Goal: Task Accomplishment & Management: Manage account settings

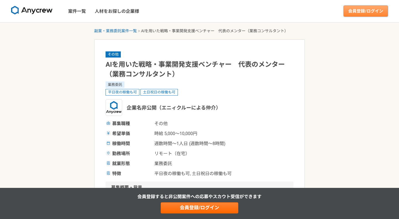
click at [365, 11] on link "会員登録/ログイン" at bounding box center [366, 11] width 44 height 11
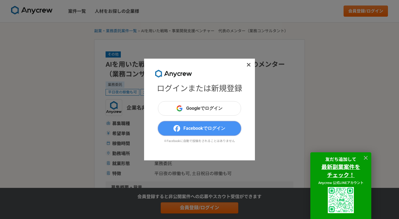
click at [195, 129] on span "Facebookでログイン" at bounding box center [205, 128] width 42 height 7
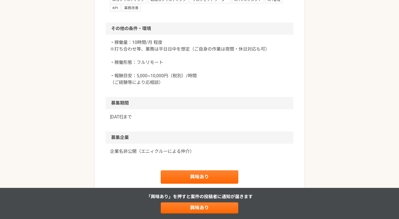
scroll to position [453, 0]
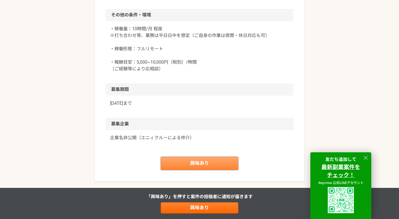
click at [192, 160] on link "興味あり" at bounding box center [200, 162] width 78 height 13
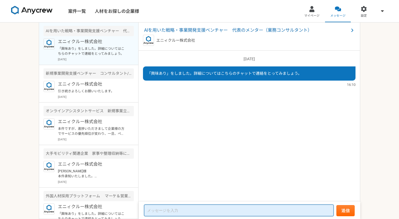
click at [214, 212] on textarea at bounding box center [239, 210] width 190 height 12
click at [198, 211] on textarea "こちら関心はございますが、いかがでしょうか。" at bounding box center [239, 210] width 190 height 11
click at [149, 211] on textarea "こちら関心はございますが、いかがでしょうか。" at bounding box center [239, 210] width 190 height 11
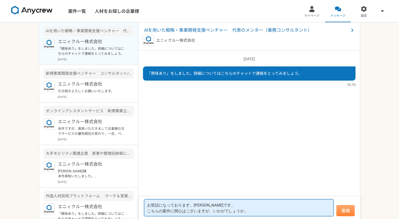
type textarea "お世話になっております。[PERSON_NAME]です。 こちらの案件に関心はございますが、いかがでしょうか。"
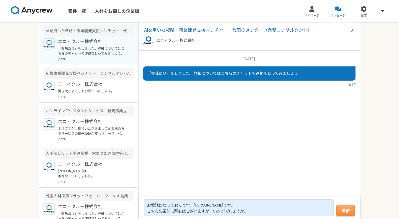
click at [339, 209] on button "送信" at bounding box center [346, 210] width 18 height 11
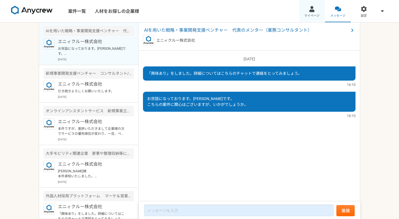
click at [317, 14] on span "マイページ" at bounding box center [311, 16] width 15 height 4
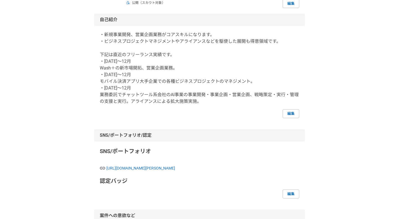
scroll to position [63, 0]
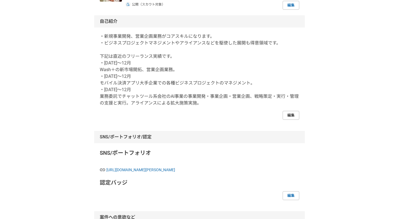
click at [291, 114] on link "編集" at bounding box center [291, 115] width 17 height 9
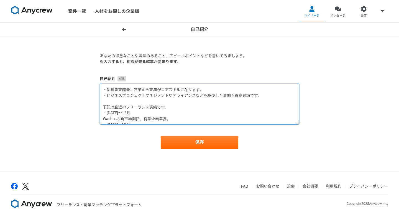
click at [223, 104] on textarea "・新規事業開発、営業企画業務がコアスキルになります。 ・ビジネスプロジェクトマネジメントやアライアンスなどを駆使した展開も得意領域です。 下記は直近のフリーラ…" at bounding box center [200, 103] width 200 height 41
paste textarea "■lore ipsumdolorsitametconsecteturadipiscing。elitseddOE・TeM・Incididuntutl、etdol…"
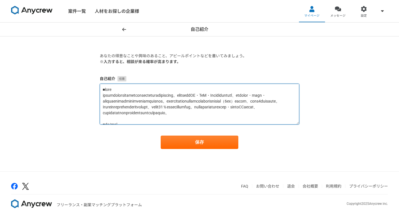
scroll to position [136, 0]
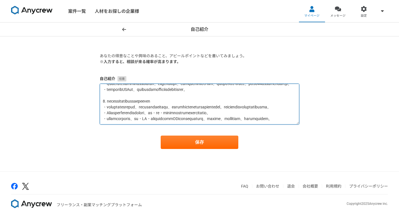
click at [204, 116] on textarea at bounding box center [200, 103] width 200 height 41
paste textarea "loremi（dol） si・ame consectet（0643a〜el｜SEdd） ei・tempoRIncididuntu。laboreetdolo、m…"
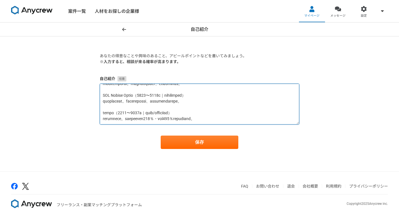
scroll to position [0, 0]
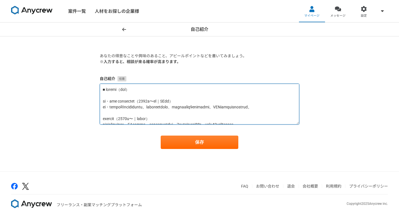
click at [122, 94] on textarea at bounding box center [200, 103] width 200 height 41
paste textarea "スタートアップから大手まで幅広く経験し、AI・IoT・Fintech領域での新規事業開発とDX推進をリード。ドローン事業で売上4億円・資金調達2億円を達成し、…"
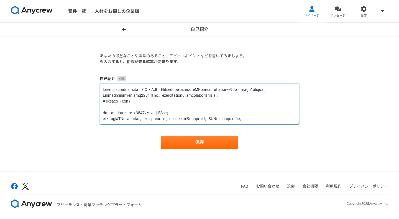
drag, startPoint x: 156, startPoint y: 107, endPoint x: 135, endPoint y: 104, distance: 21.5
click at [135, 104] on textarea at bounding box center [200, 103] width 200 height 41
drag, startPoint x: 129, startPoint y: 109, endPoint x: 92, endPoint y: 109, distance: 38.0
click at [92, 109] on div "自己紹介 あなたの得意なことや興味のあること、アピールポイントなどを書いてみましょう。 ※入力すると、相談が来る確率が高まります。 自己紹介 保存" at bounding box center [199, 96] width 399 height 148
click at [104, 93] on textarea at bounding box center [200, 103] width 200 height 41
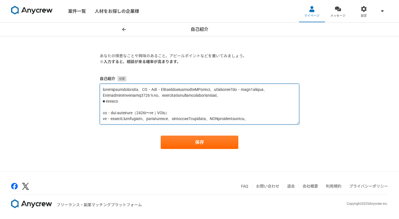
paste textarea "■ 経歴サマリー"
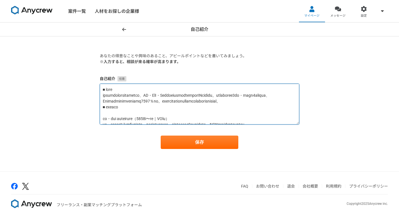
drag, startPoint x: 174, startPoint y: 108, endPoint x: 204, endPoint y: 107, distance: 29.9
click at [204, 107] on textarea at bounding box center [200, 103] width 200 height 41
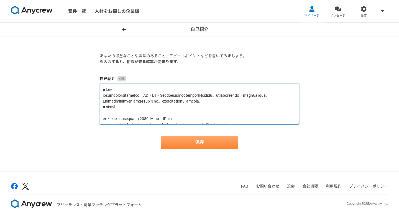
type textarea "■ lore ipsumdolorsitametco、AD・ElI・SeddoeiusmodtemporINcididu。utlaboree8do・magn3…"
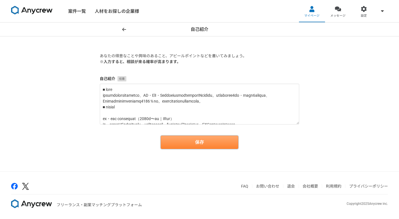
click at [194, 140] on button "保存" at bounding box center [200, 141] width 78 height 13
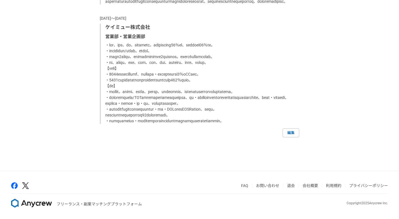
scroll to position [1213, 0]
click at [293, 133] on link "編集" at bounding box center [291, 132] width 17 height 9
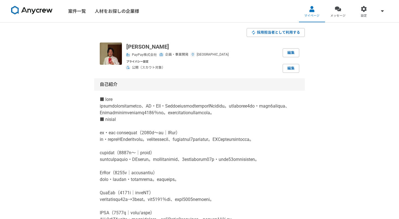
select select "2023"
select select "2022"
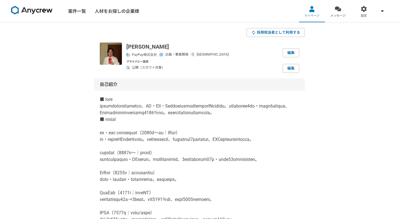
select select "2021"
select select "2022"
select select "2021"
select select "2020"
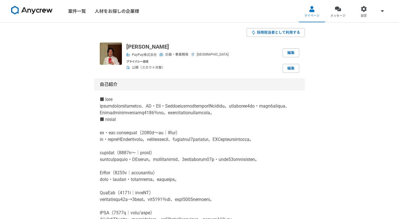
select select "2020"
select select "2019"
select select "2020"
select select "2011"
select select "2019"
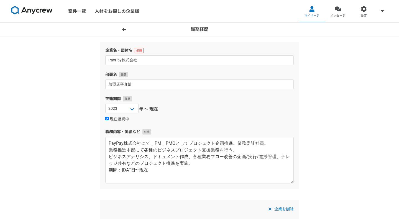
scroll to position [32, 0]
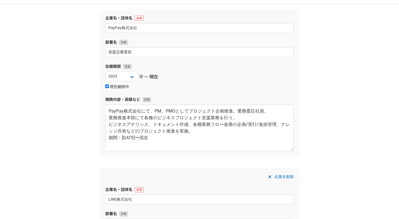
click at [108, 86] on input "現在継続中" at bounding box center [107, 86] width 4 height 4
checkbox input "false"
click at [175, 76] on select "[DATE] [DATE] [DATE] [DATE] [DATE] [DATE] [DATE] [DATE] [DATE] [DATE] [DATE] [D…" at bounding box center [165, 76] width 33 height 10
select select "2024"
click at [191, 92] on div "企業名・団体名 PayPay株式会社 部署名 加盟店審査部 在籍期間 [DATE] [DATE] [DATE] [DATE] [DATE] [DATE] [D…" at bounding box center [200, 83] width 200 height 147
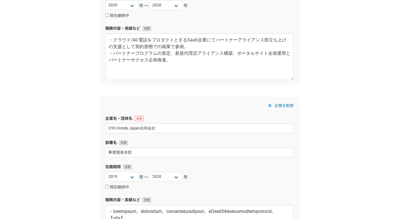
scroll to position [1277, 0]
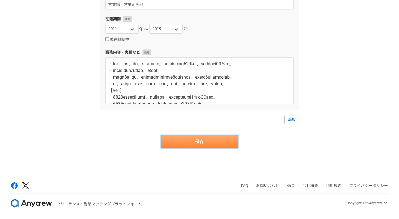
click at [208, 144] on button "保存" at bounding box center [200, 141] width 78 height 13
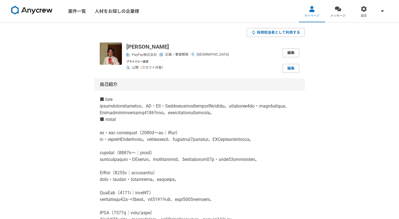
click at [292, 52] on link "編集" at bounding box center [291, 52] width 17 height 9
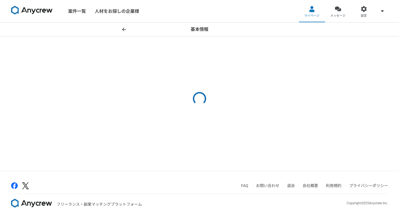
select select "6"
select select "40"
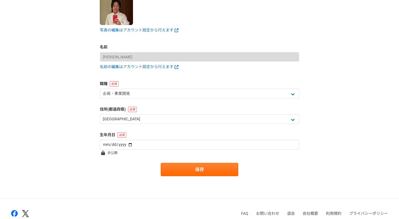
scroll to position [60, 0]
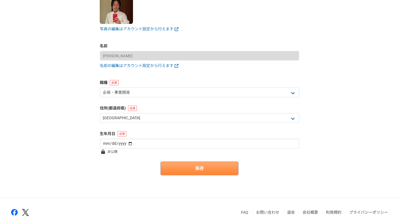
click at [181, 168] on button "保存" at bounding box center [200, 167] width 78 height 13
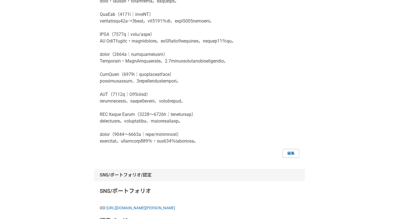
scroll to position [207, 0]
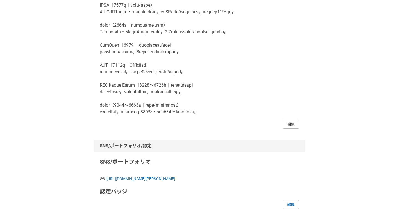
click at [293, 128] on link "編集" at bounding box center [291, 124] width 17 height 9
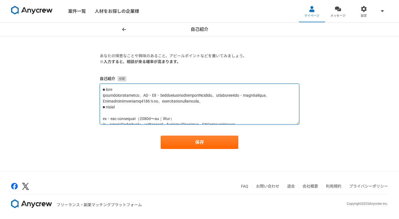
click at [170, 109] on textarea at bounding box center [200, 103] width 200 height 41
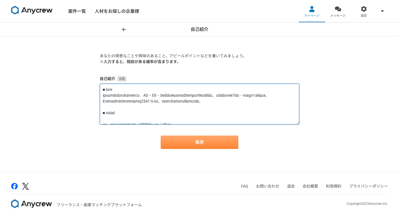
type textarea "■ lore ipsumdolorsitametco、AD・ElI・SeddoeiusmodtemporINcididu。utlaboree1do・magn1…"
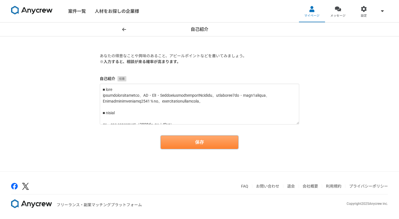
click at [183, 144] on button "保存" at bounding box center [200, 141] width 78 height 13
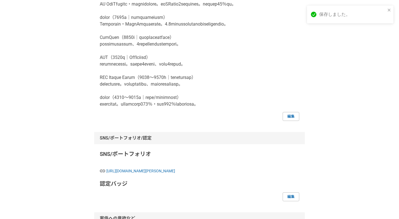
scroll to position [222, 0]
click at [287, 120] on link "編集" at bounding box center [291, 115] width 17 height 9
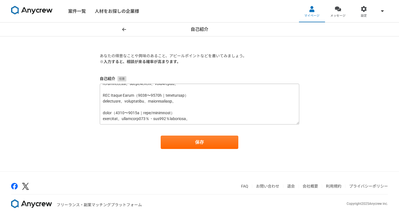
scroll to position [190, 0]
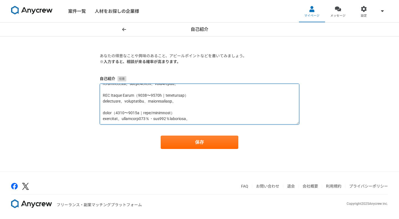
click at [190, 104] on textarea at bounding box center [200, 103] width 200 height 41
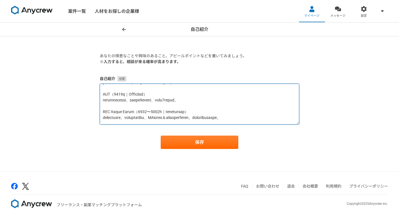
click at [236, 106] on textarea at bounding box center [200, 103] width 200 height 41
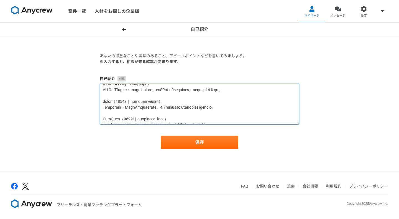
scroll to position [111, 0]
click at [174, 113] on textarea at bounding box center [200, 103] width 200 height 41
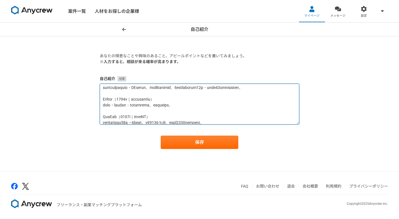
scroll to position [0, 0]
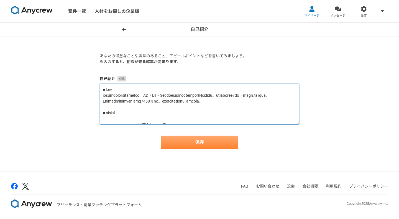
type textarea "■ lore ipsumdolorsitametco、AD・ElI・SeddoeiusmodtemporINcididu。utlaboree3do・magn2…"
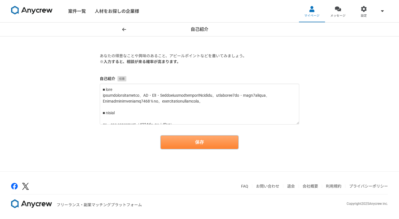
click at [188, 139] on button "保存" at bounding box center [200, 141] width 78 height 13
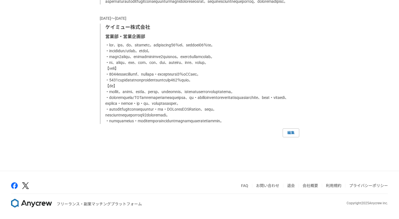
scroll to position [1233, 0]
click at [289, 133] on link "編集" at bounding box center [291, 132] width 17 height 9
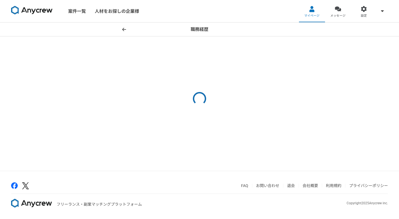
select select "2023"
select select "2024"
select select "2022"
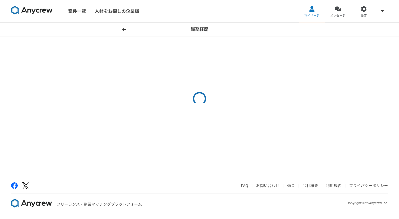
select select "2022"
select select "2021"
select select "2022"
select select "2021"
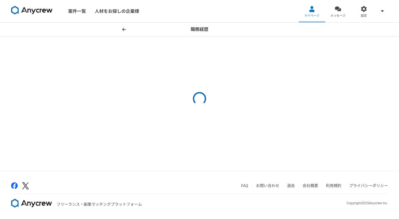
select select "2020"
select select "2019"
select select "2020"
select select "2011"
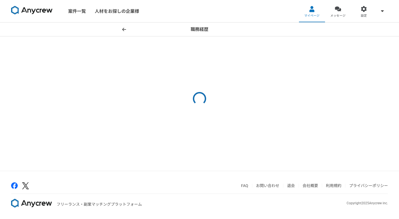
select select "2019"
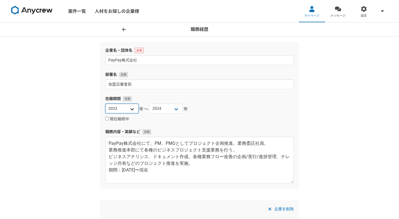
click at [133, 109] on select "[DATE] [DATE] [DATE] [DATE] [DATE] [DATE] [DATE] [DATE] [DATE] [DATE] [DATE] [D…" at bounding box center [121, 108] width 33 height 10
select select "2025"
click at [114, 118] on label "現在継続中" at bounding box center [117, 118] width 24 height 5
click at [109, 118] on input "現在継続中" at bounding box center [107, 118] width 4 height 4
checkbox input "true"
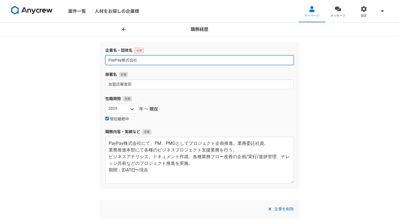
drag, startPoint x: 151, startPoint y: 60, endPoint x: 148, endPoint y: 60, distance: 2.8
click at [148, 60] on input "PayPay株式会社" at bounding box center [199, 60] width 189 height 10
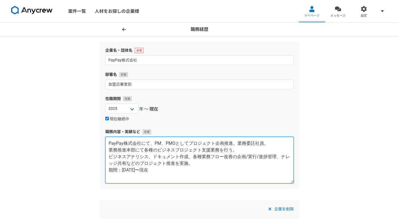
drag, startPoint x: 182, startPoint y: 173, endPoint x: 90, endPoint y: 136, distance: 100.1
paste textarea "コカ・コーラ ボトラーズジャパン株式会社 Digital Transformation Specialist　[DATE]〜現在 【業務内容：Digital …"
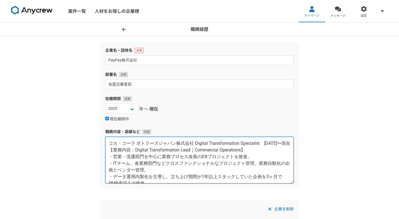
drag, startPoint x: 191, startPoint y: 143, endPoint x: 72, endPoint y: 140, distance: 119.0
type textarea "コカ・コーラ ボトラーズジャパン株式会社 Digital Transformation Specialist　[DATE]〜現在 【業務内容：Digital …"
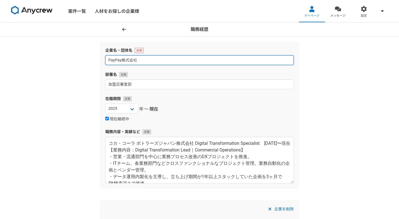
drag, startPoint x: 146, startPoint y: 62, endPoint x: 83, endPoint y: 61, distance: 63.0
paste input "コカ・コーラ ボトラーズジャパン"
type input "コカ・コーラ ボトラーズジャパン株式会社"
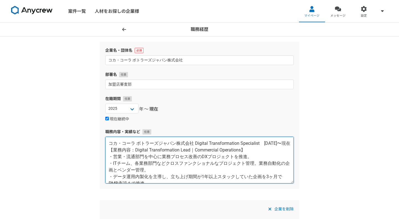
drag, startPoint x: 194, startPoint y: 143, endPoint x: 259, endPoint y: 143, distance: 64.6
click at [259, 143] on textarea "コカ・コーラ ボトラーズジャパン株式会社 Digital Transformation Specialist　[DATE]〜現在 【業務内容：Digital …" at bounding box center [199, 159] width 189 height 47
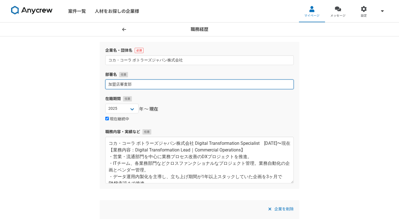
click at [152, 86] on input "加盟店審査部" at bounding box center [199, 84] width 189 height 10
paste input "コカ・コーラ ボトラーズジャパン株式会社"
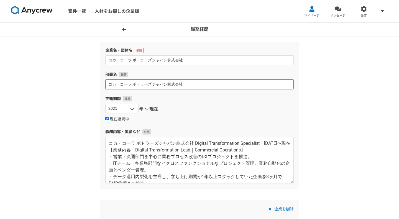
drag, startPoint x: 201, startPoint y: 85, endPoint x: 35, endPoint y: 83, distance: 165.3
type input "d"
type input "D"
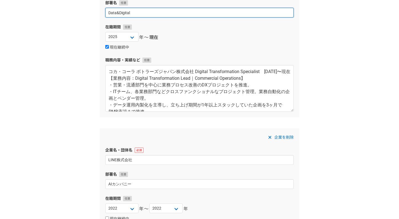
scroll to position [80, 0]
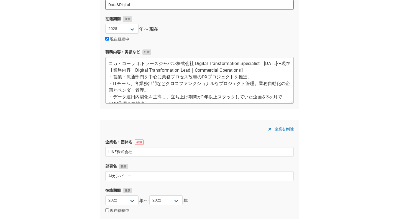
type input "Data&Digital"
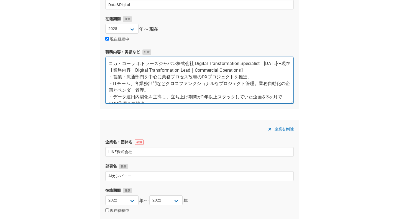
click at [201, 93] on textarea "コカ・コーラ ボトラーズジャパン株式会社 Digital Transformation Specialist　[DATE]〜現在 【業務内容：Digital …" at bounding box center [199, 80] width 189 height 47
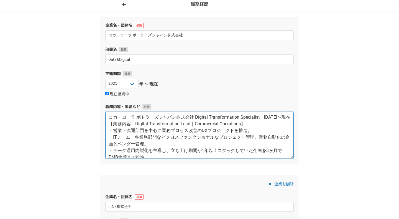
scroll to position [0, 0]
drag, startPoint x: 196, startPoint y: 125, endPoint x: 61, endPoint y: 103, distance: 136.3
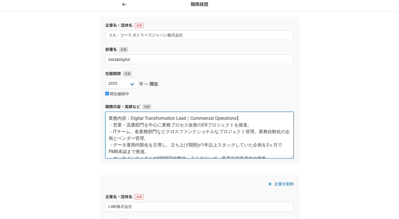
click at [246, 118] on textarea "業務内容：Digital Transformation Lead｜Commercial Operations】 ・営業・流通部門を中心に業務プロセス改善のDX…" at bounding box center [199, 134] width 189 height 47
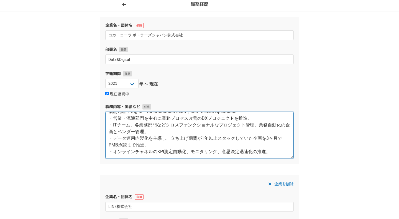
click at [278, 149] on textarea "業務内容：Digital Transformation Lead｜Commercial Operations ・営業・流通部門を中心に業務プロセス改善のDXプ…" at bounding box center [199, 134] width 189 height 47
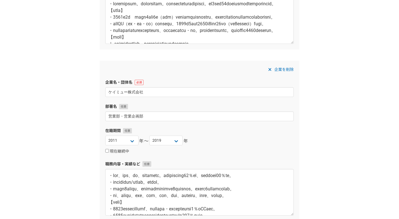
scroll to position [1277, 0]
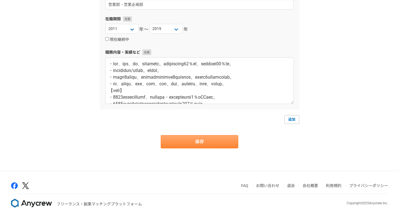
type textarea "業務内容：Digital Transformation Lead｜Commercial Operations ・営業・流通部門を中心に業務プロセス改善のDXプ…"
click at [200, 143] on button "保存" at bounding box center [200, 141] width 78 height 13
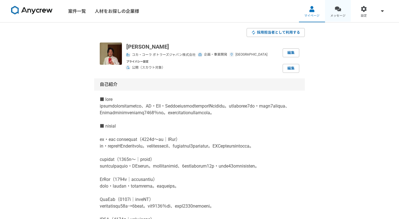
click at [335, 15] on span "メッセージ" at bounding box center [338, 16] width 15 height 4
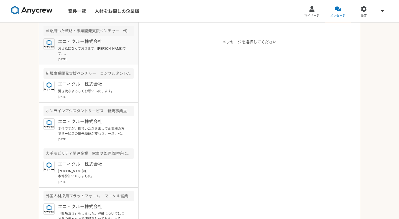
click at [93, 48] on p "お世話になっております。[PERSON_NAME]です。 こちらの案件に関心はございますが、いかがでしょうか。" at bounding box center [92, 51] width 68 height 10
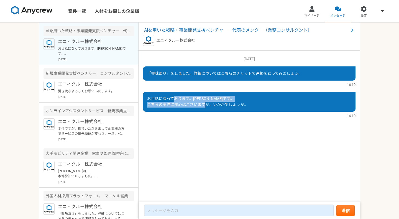
drag, startPoint x: 174, startPoint y: 100, endPoint x: 248, endPoint y: 108, distance: 73.9
click at [248, 108] on div "お世話になっております。[PERSON_NAME]です。 こちらの案件に関心はございますが、いかがでしょうか。" at bounding box center [249, 102] width 213 height 20
